Goal: Find specific page/section: Find specific page/section

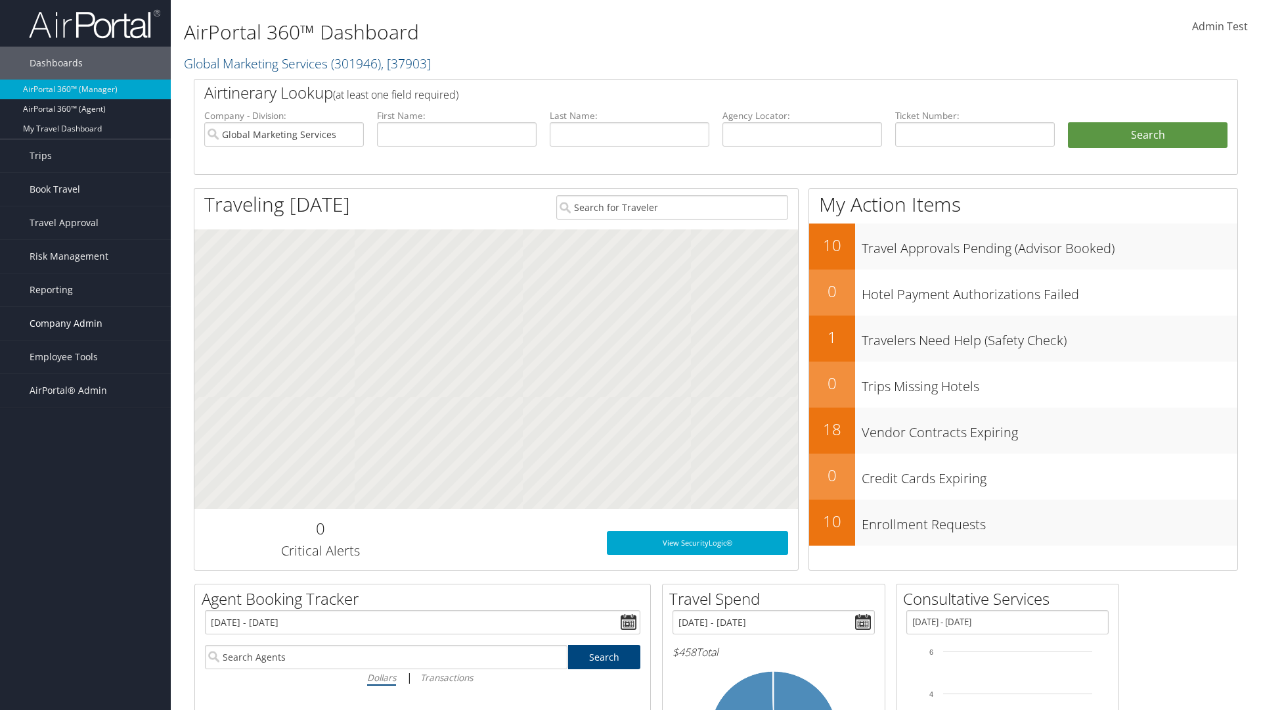
click at [85, 323] on span "Company Admin" at bounding box center [66, 323] width 73 height 33
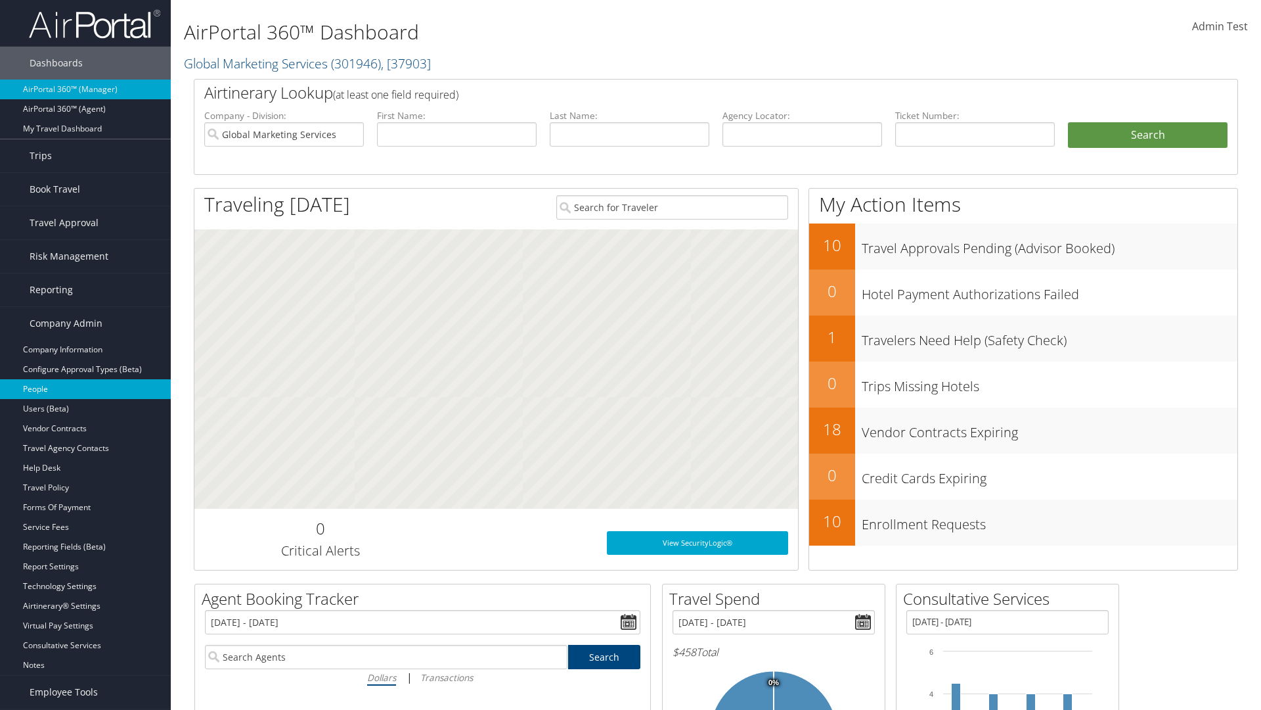
click at [85, 389] on link "People" at bounding box center [85, 389] width 171 height 20
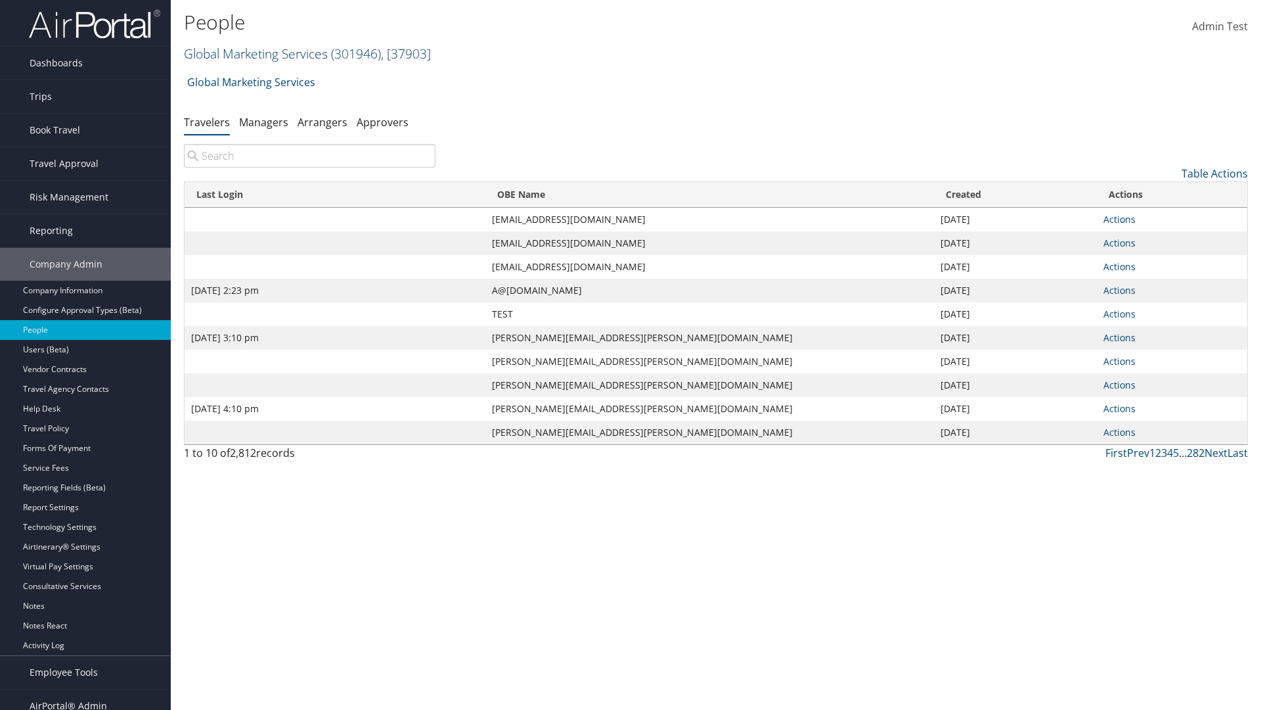
click at [254, 53] on link "Global Marketing Services ( 301946 ) , [ 37903 ]" at bounding box center [307, 54] width 247 height 18
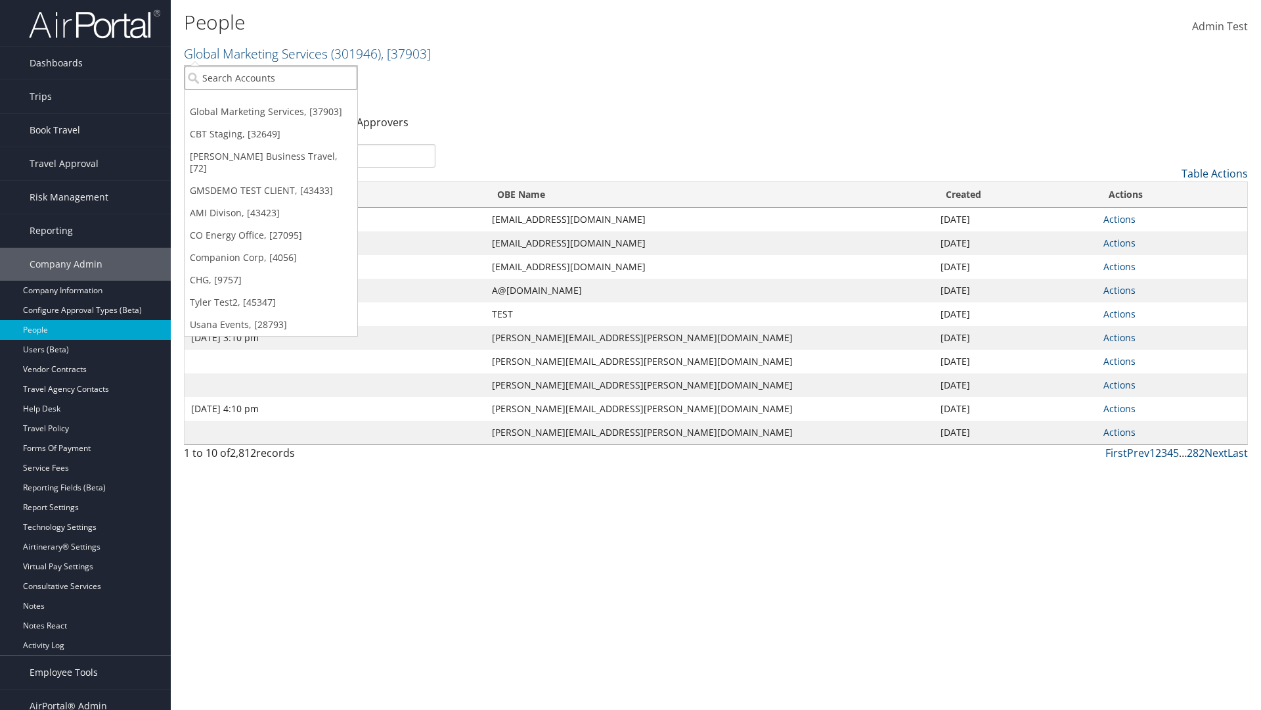
click at [271, 78] on input "search" at bounding box center [271, 78] width 173 height 24
type input "CBTSTG"
click at [271, 102] on div "CBT Staging (CBTSTG), [32649]" at bounding box center [270, 102] width 187 height 12
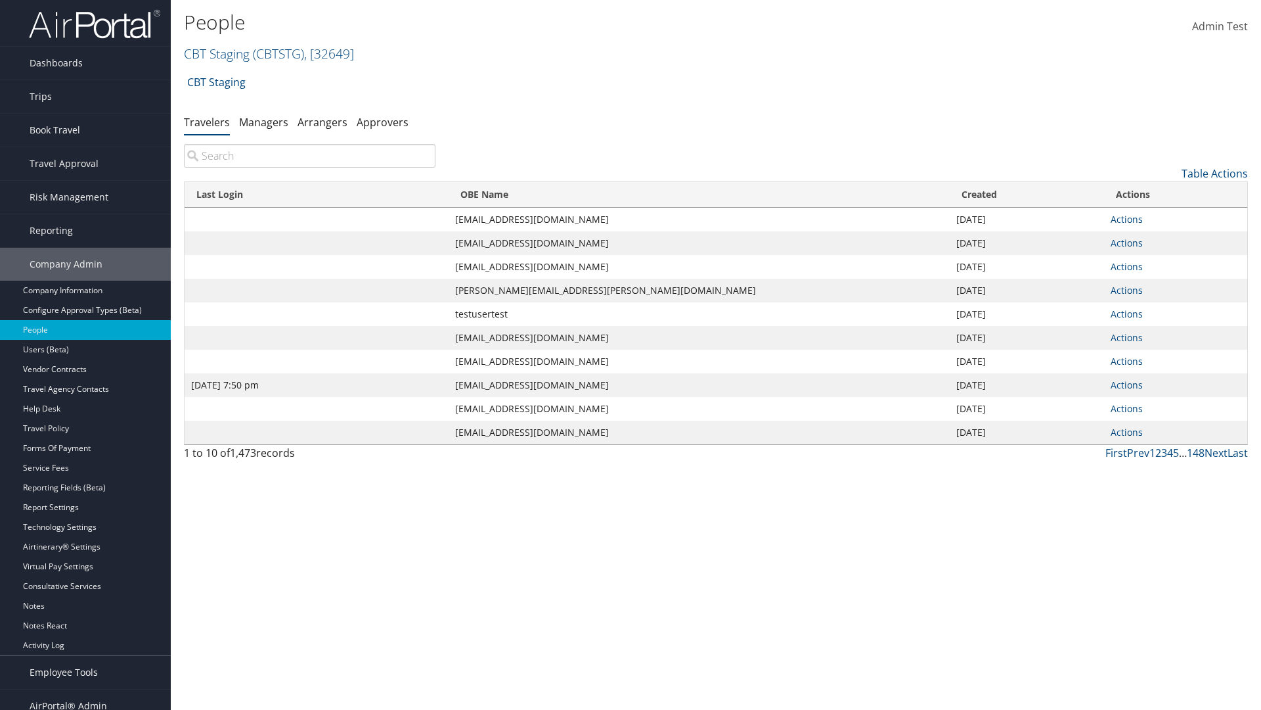
click at [309, 156] on input "search" at bounding box center [310, 156] width 252 height 24
type input "Jan 9, 2024 7:50 pm"
